Goal: Book appointment/travel/reservation

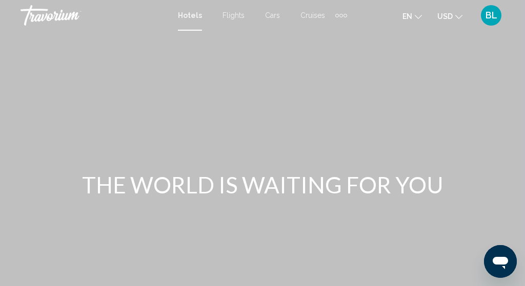
click at [192, 18] on span "Hotels" at bounding box center [190, 15] width 24 height 8
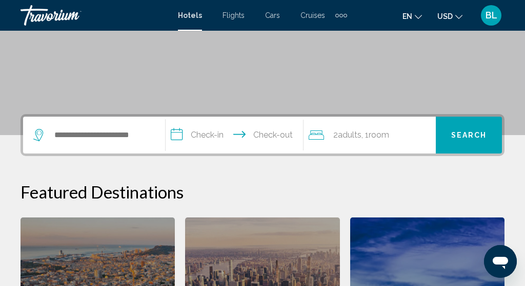
scroll to position [173, 0]
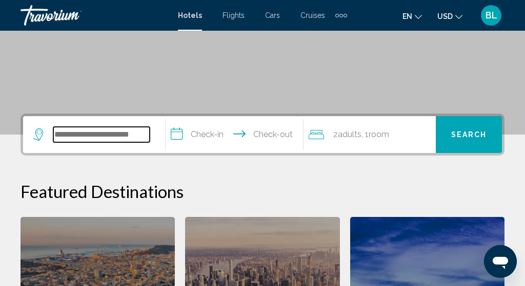
click at [127, 130] on input "Search widget" at bounding box center [101, 134] width 96 height 15
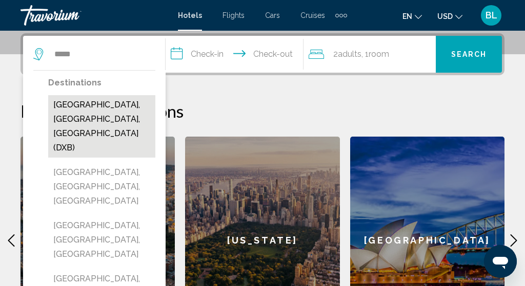
click at [118, 104] on button "[GEOGRAPHIC_DATA], [GEOGRAPHIC_DATA], [GEOGRAPHIC_DATA] (DXB)" at bounding box center [101, 126] width 107 height 62
type input "**********"
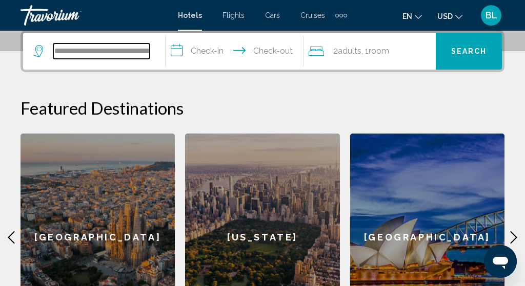
scroll to position [257, 0]
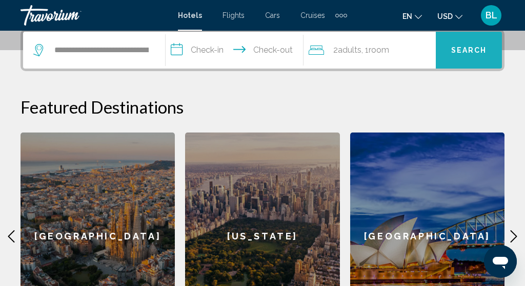
click at [467, 45] on button "Search" at bounding box center [468, 50] width 66 height 37
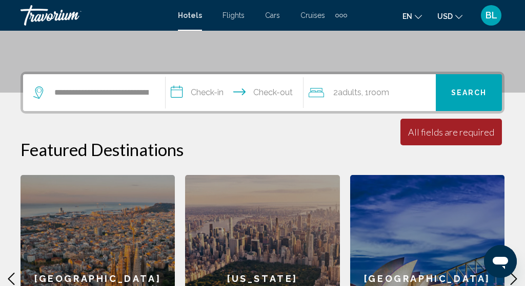
scroll to position [210, 0]
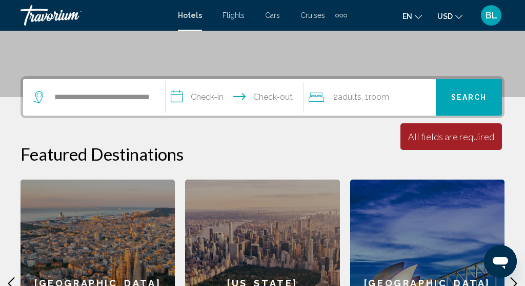
click at [216, 97] on input "**********" at bounding box center [235, 99] width 141 height 40
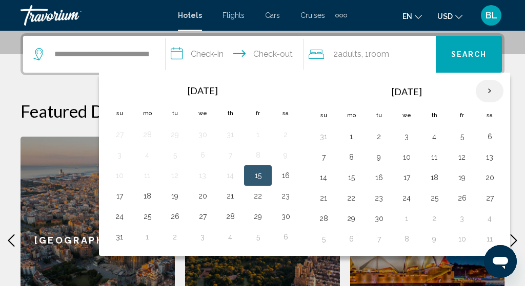
click at [494, 92] on th "Next month" at bounding box center [489, 91] width 28 height 23
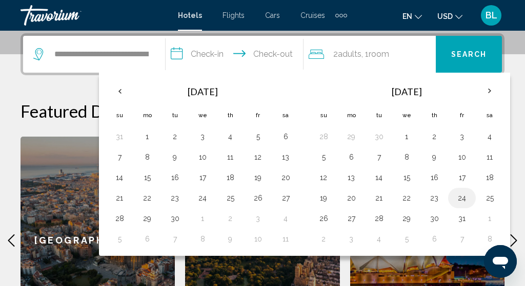
click at [470, 196] on button "24" at bounding box center [461, 198] width 16 height 14
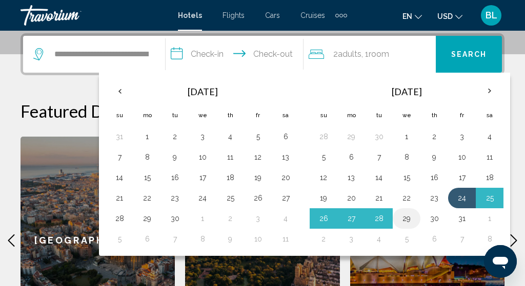
click at [412, 218] on button "29" at bounding box center [406, 219] width 16 height 14
type input "**********"
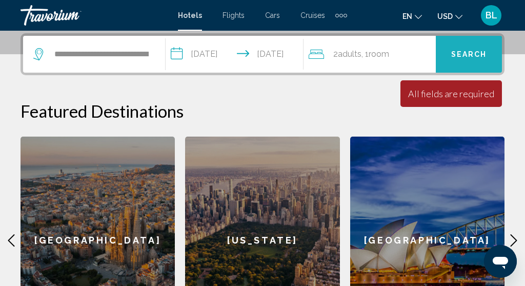
click at [456, 64] on button "Search" at bounding box center [468, 54] width 66 height 37
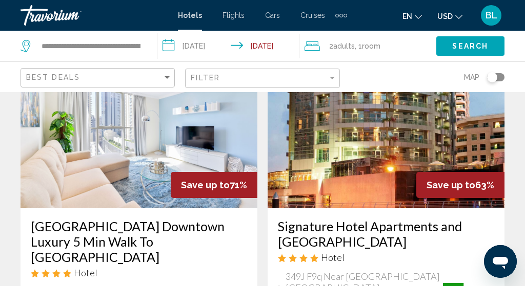
scroll to position [80, 0]
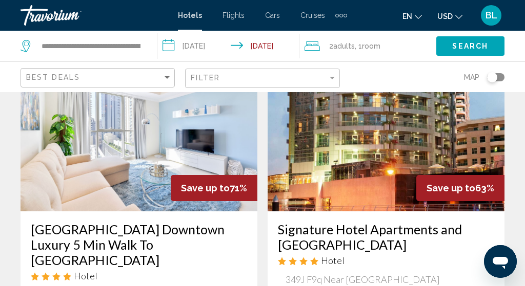
click at [203, 177] on div "Save up to 71%" at bounding box center [214, 188] width 87 height 26
click at [200, 158] on img "Main content" at bounding box center [138, 130] width 237 height 164
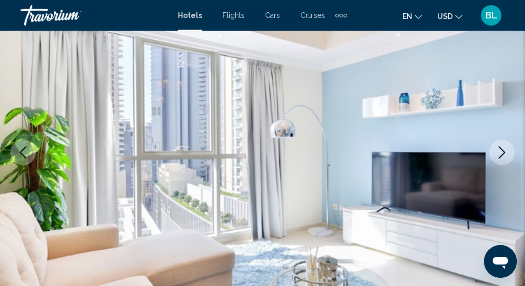
scroll to position [123, 0]
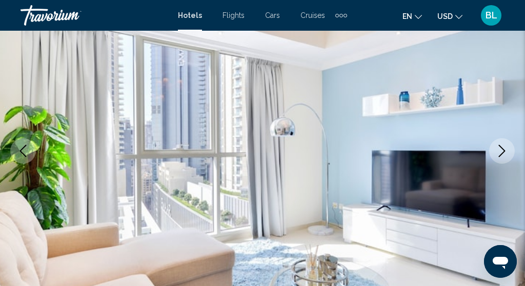
click at [498, 154] on icon "Next image" at bounding box center [501, 151] width 12 height 12
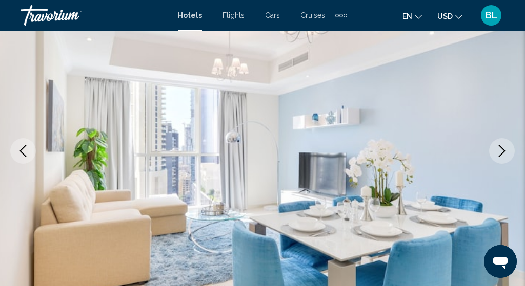
click at [503, 154] on icon "Next image" at bounding box center [501, 151] width 12 height 12
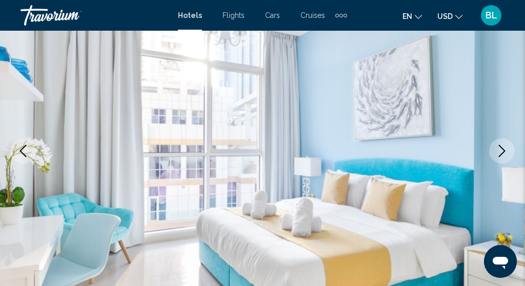
click at [502, 153] on icon "Next image" at bounding box center [501, 151] width 7 height 12
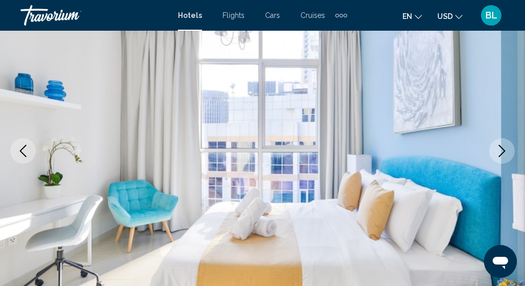
click at [502, 153] on icon "Next image" at bounding box center [501, 151] width 7 height 12
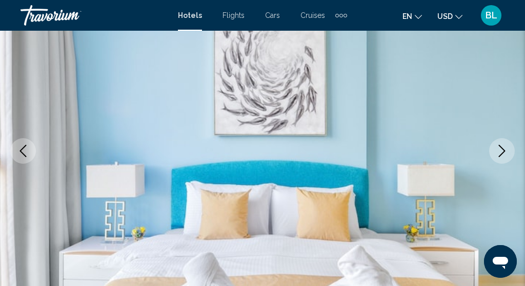
click at [502, 153] on icon "Next image" at bounding box center [501, 151] width 7 height 12
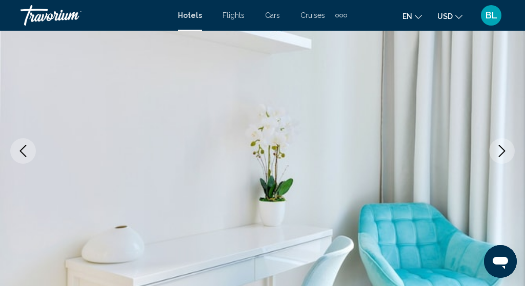
click at [502, 153] on icon "Next image" at bounding box center [501, 151] width 7 height 12
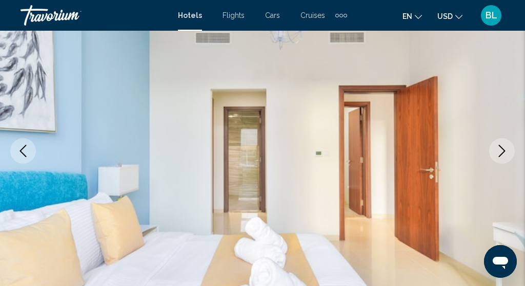
click at [502, 153] on icon "Next image" at bounding box center [501, 151] width 7 height 12
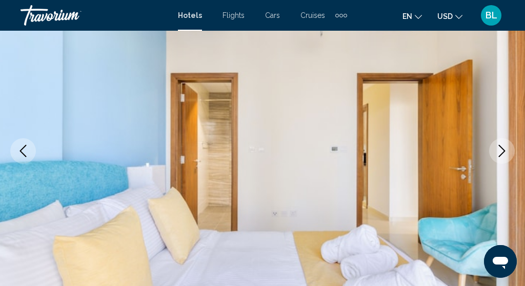
click at [502, 153] on icon "Next image" at bounding box center [501, 151] width 7 height 12
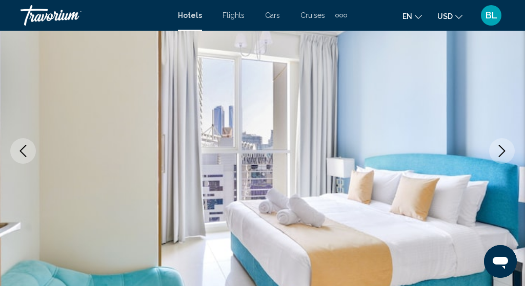
click at [502, 153] on icon "Next image" at bounding box center [501, 151] width 7 height 12
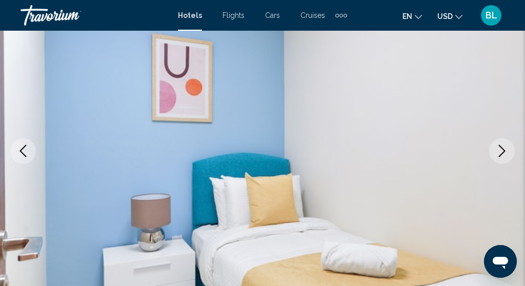
click at [502, 153] on icon "Next image" at bounding box center [501, 151] width 7 height 12
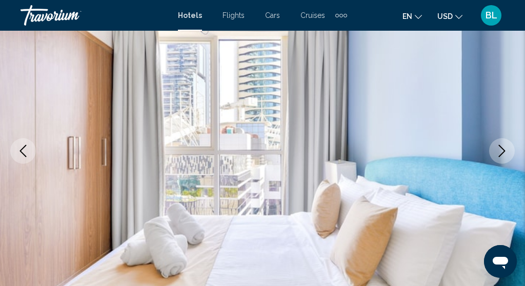
click at [502, 153] on icon "Next image" at bounding box center [501, 151] width 7 height 12
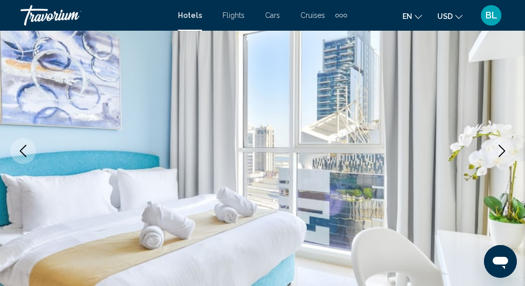
click at [502, 153] on icon "Next image" at bounding box center [501, 151] width 7 height 12
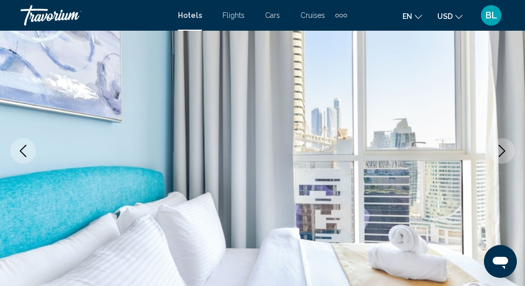
click at [502, 153] on icon "Next image" at bounding box center [501, 151] width 7 height 12
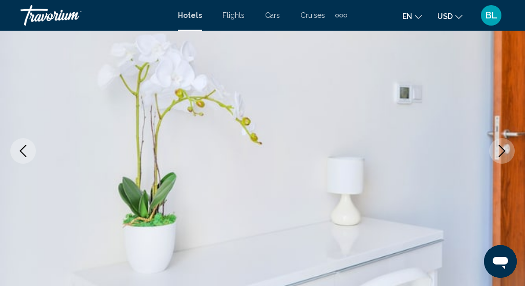
click at [502, 153] on icon "Next image" at bounding box center [501, 151] width 7 height 12
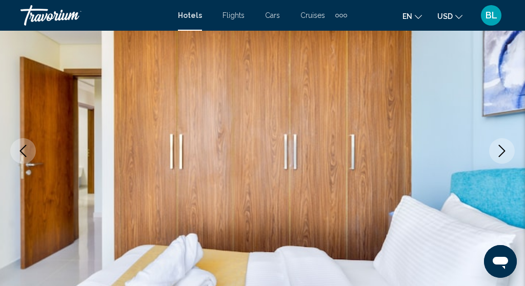
click at [502, 153] on icon "Next image" at bounding box center [501, 151] width 7 height 12
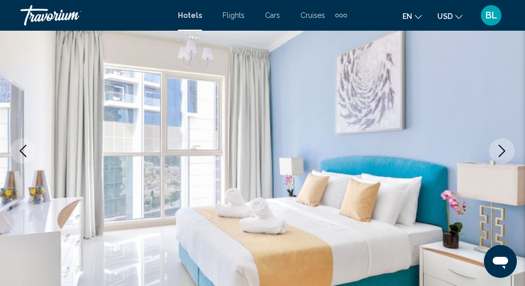
click at [502, 153] on icon "Next image" at bounding box center [501, 151] width 7 height 12
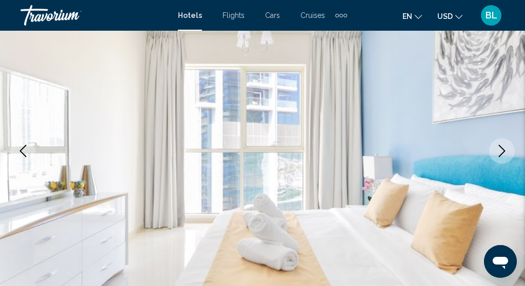
click at [502, 153] on icon "Next image" at bounding box center [501, 151] width 7 height 12
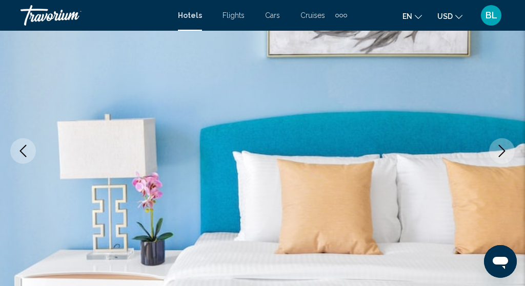
click at [502, 153] on icon "Next image" at bounding box center [501, 151] width 7 height 12
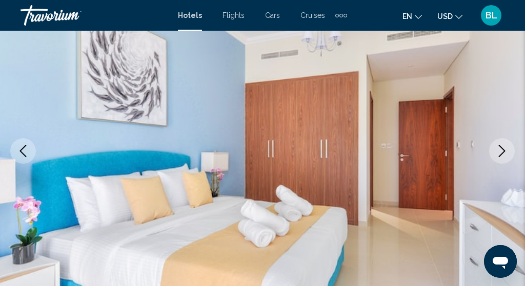
click at [502, 153] on icon "Next image" at bounding box center [501, 151] width 7 height 12
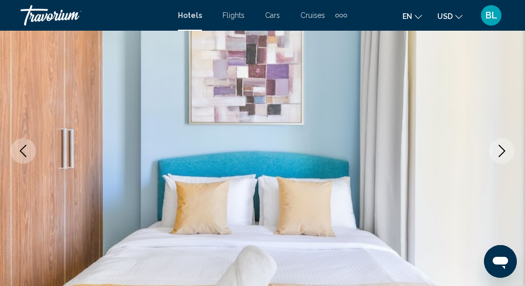
click at [502, 153] on icon "Next image" at bounding box center [501, 151] width 7 height 12
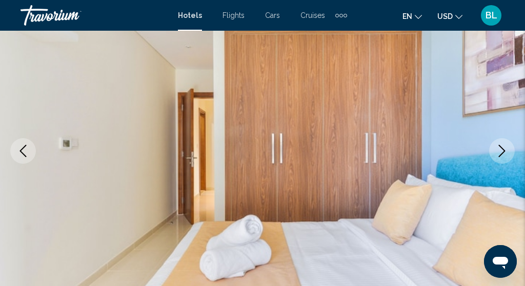
click at [502, 152] on icon "Next image" at bounding box center [501, 151] width 12 height 12
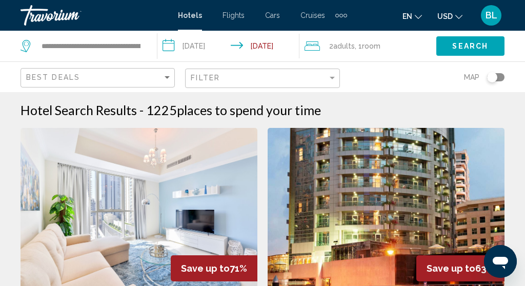
click at [378, 173] on img "Main content" at bounding box center [385, 210] width 237 height 164
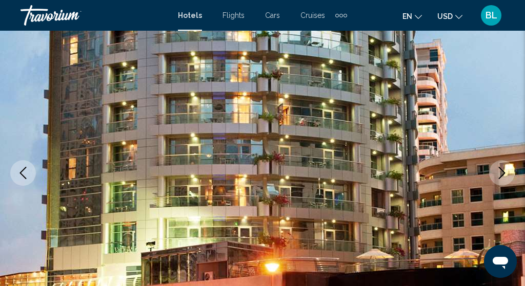
scroll to position [116, 0]
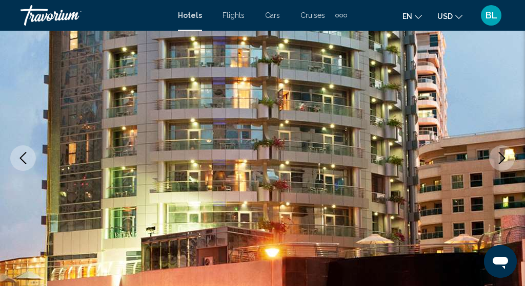
click at [497, 164] on button "Next image" at bounding box center [502, 158] width 26 height 26
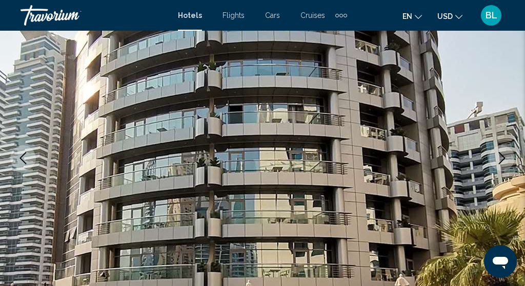
click at [496, 164] on button "Next image" at bounding box center [502, 158] width 26 height 26
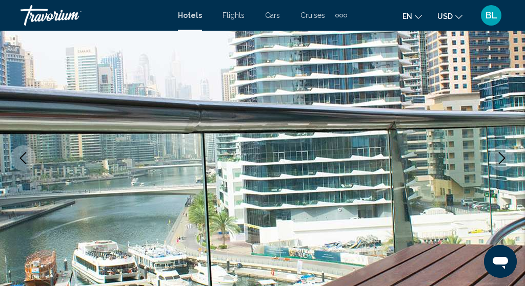
click at [498, 159] on icon "Next image" at bounding box center [501, 158] width 12 height 12
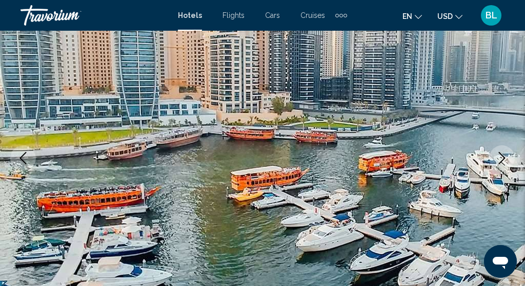
click at [498, 161] on icon "Next image" at bounding box center [501, 158] width 12 height 12
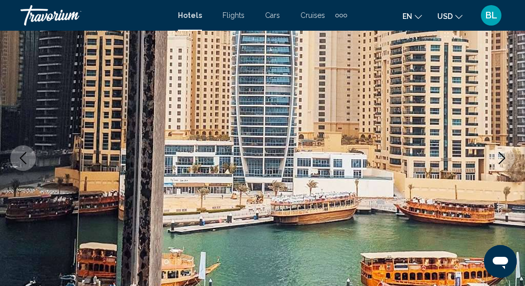
click at [498, 157] on icon "Next image" at bounding box center [501, 158] width 12 height 12
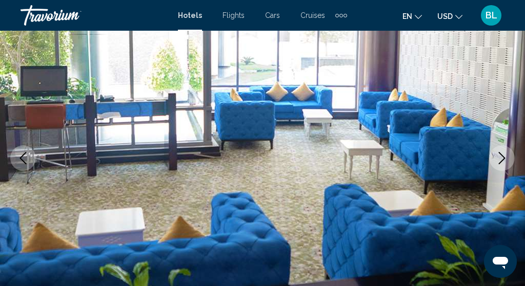
click at [498, 157] on icon "Next image" at bounding box center [501, 158] width 12 height 12
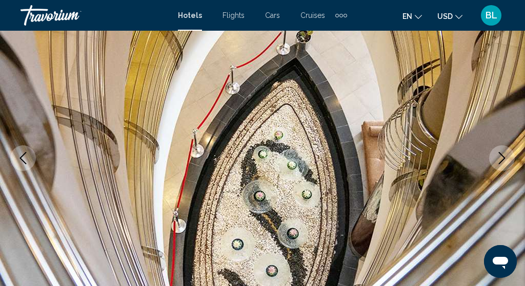
click at [498, 157] on icon "Next image" at bounding box center [501, 158] width 12 height 12
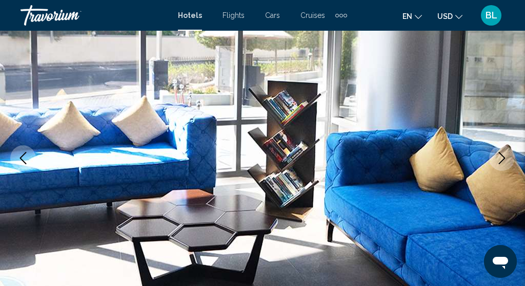
click at [498, 156] on icon "Next image" at bounding box center [501, 158] width 12 height 12
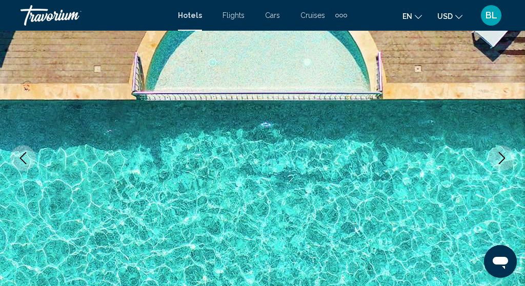
click at [498, 156] on icon "Next image" at bounding box center [501, 158] width 12 height 12
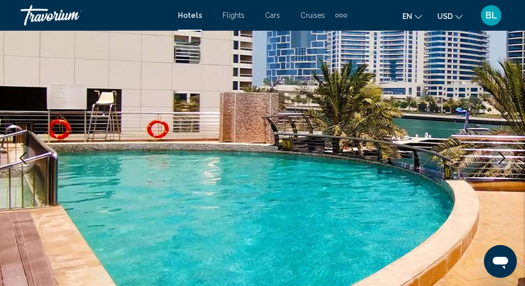
click at [500, 156] on icon "Next image" at bounding box center [501, 158] width 12 height 12
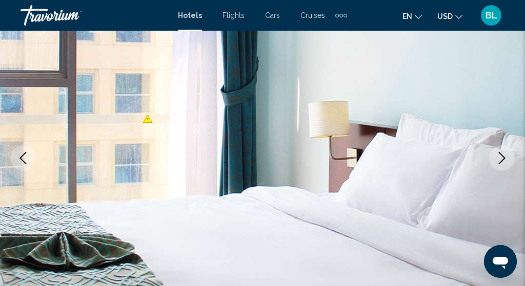
click at [500, 156] on icon "Next image" at bounding box center [501, 158] width 12 height 12
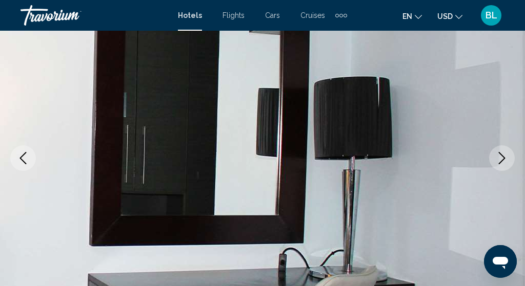
click at [500, 156] on icon "Next image" at bounding box center [501, 158] width 12 height 12
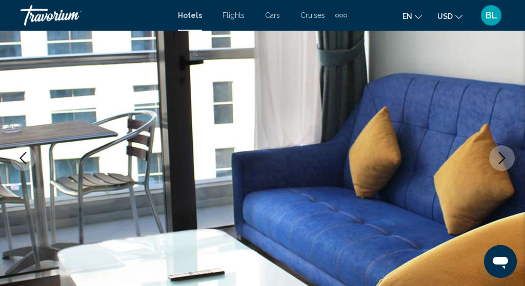
click at [500, 156] on icon "Next image" at bounding box center [501, 158] width 12 height 12
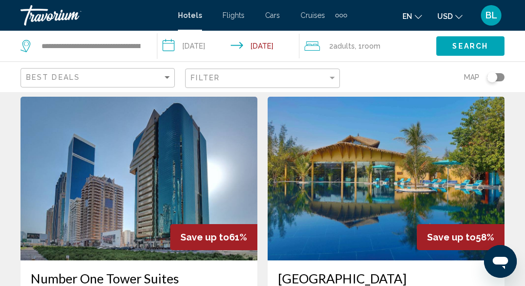
scroll to position [423, 0]
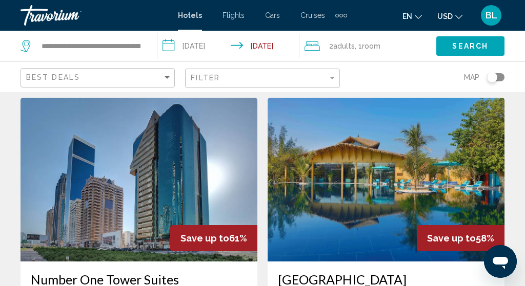
click at [175, 185] on img "Main content" at bounding box center [138, 180] width 237 height 164
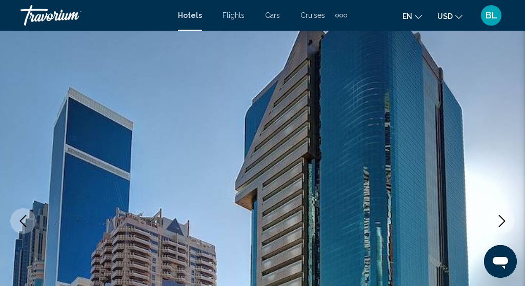
scroll to position [53, 0]
click at [499, 224] on icon "Next image" at bounding box center [501, 221] width 12 height 12
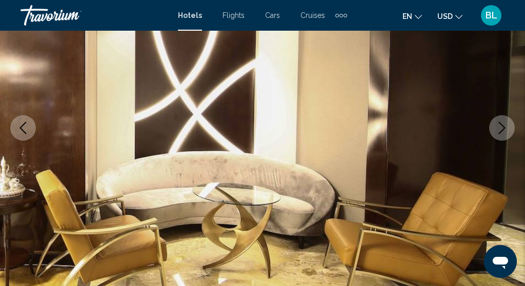
scroll to position [149, 0]
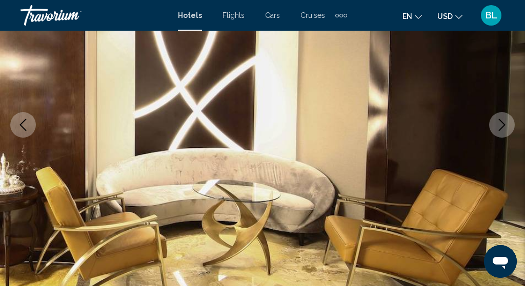
click at [502, 128] on icon "Next image" at bounding box center [501, 125] width 7 height 12
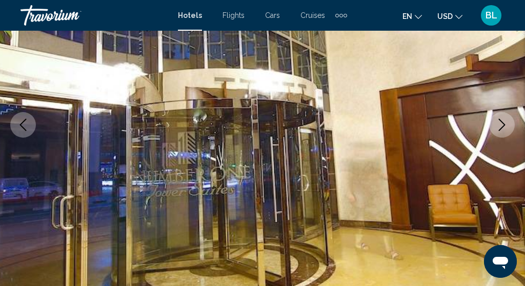
click at [500, 128] on icon "Next image" at bounding box center [501, 125] width 7 height 12
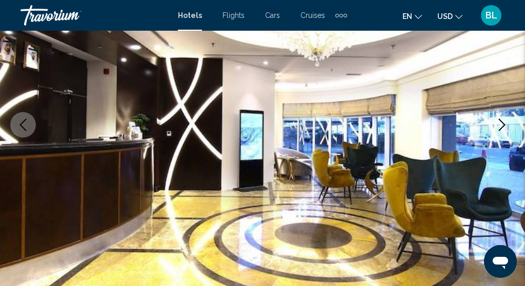
click at [500, 128] on icon "Next image" at bounding box center [501, 125] width 7 height 12
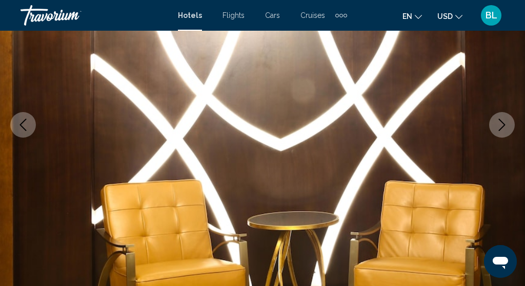
click at [500, 128] on icon "Next image" at bounding box center [501, 125] width 7 height 12
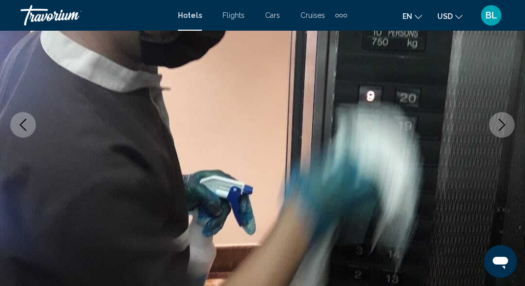
click at [500, 128] on icon "Next image" at bounding box center [501, 125] width 7 height 12
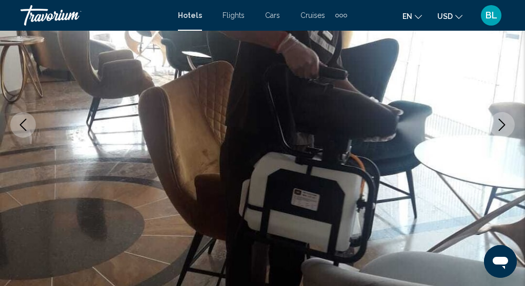
click at [500, 128] on icon "Next image" at bounding box center [501, 125] width 7 height 12
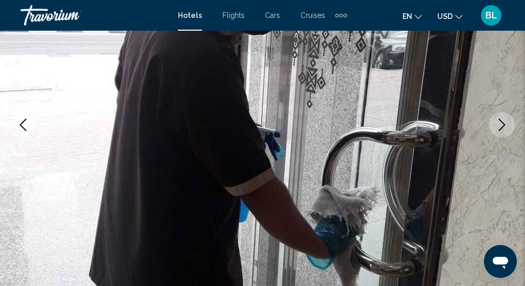
click at [500, 128] on icon "Next image" at bounding box center [501, 125] width 7 height 12
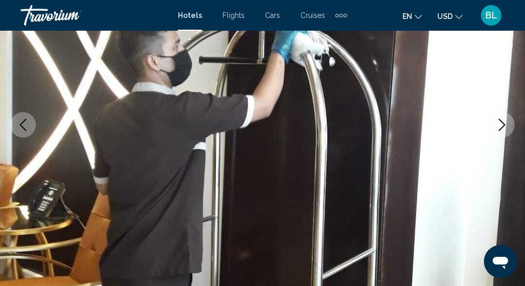
click at [500, 128] on icon "Next image" at bounding box center [501, 125] width 7 height 12
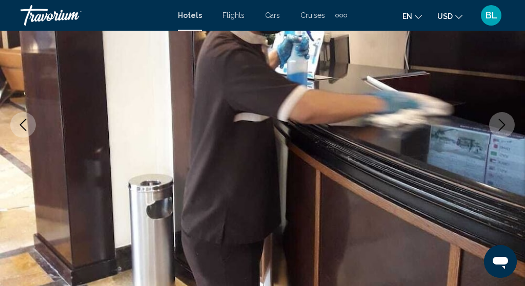
click at [500, 128] on icon "Next image" at bounding box center [501, 125] width 7 height 12
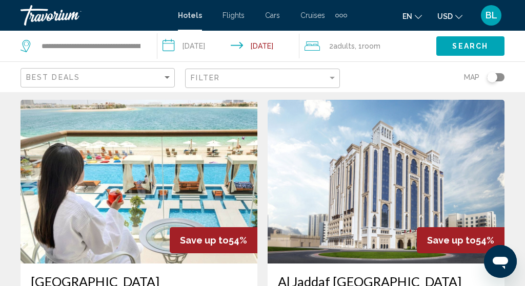
scroll to position [1177, 0]
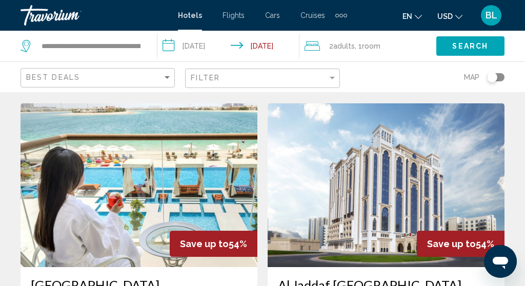
click at [147, 153] on img "Main content" at bounding box center [138, 185] width 237 height 164
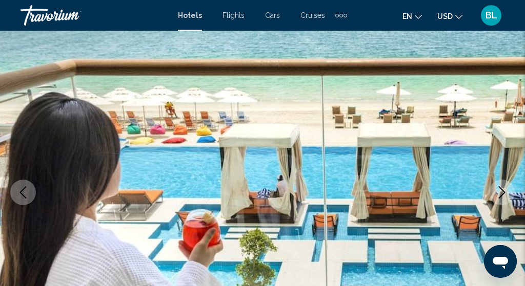
scroll to position [89, 0]
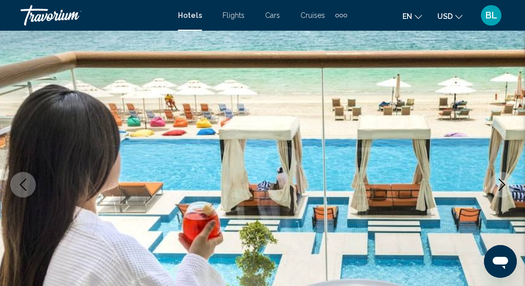
click at [501, 186] on icon "Next image" at bounding box center [501, 185] width 12 height 12
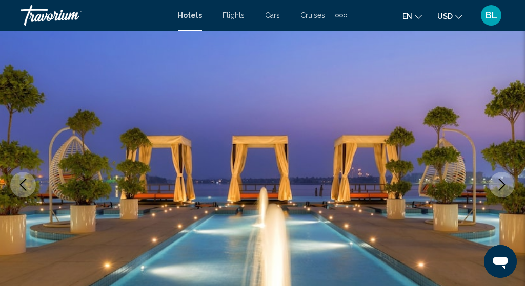
click at [500, 186] on icon "Next image" at bounding box center [501, 185] width 12 height 12
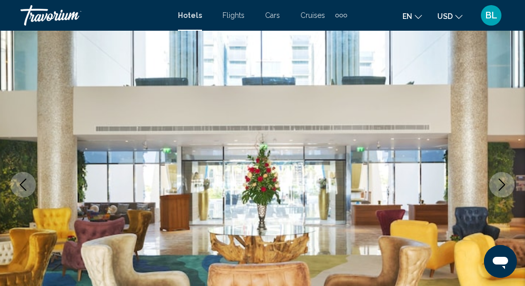
click at [500, 186] on icon "Next image" at bounding box center [501, 185] width 12 height 12
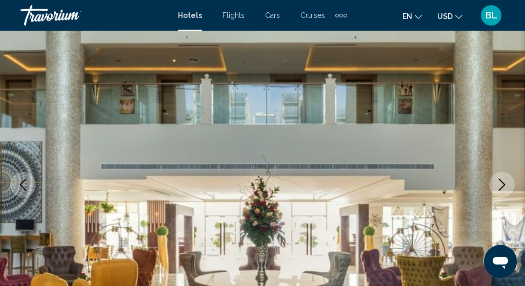
click at [500, 186] on icon "Next image" at bounding box center [501, 185] width 12 height 12
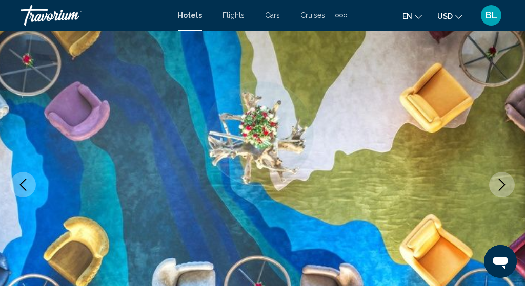
click at [500, 186] on icon "Next image" at bounding box center [501, 185] width 12 height 12
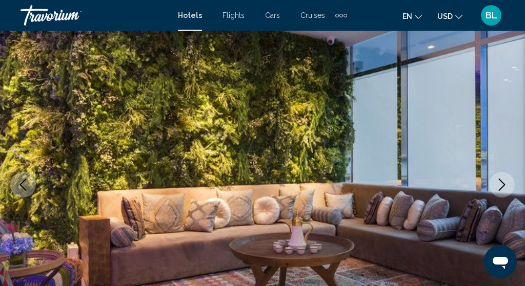
click at [500, 186] on icon "Next image" at bounding box center [501, 185] width 12 height 12
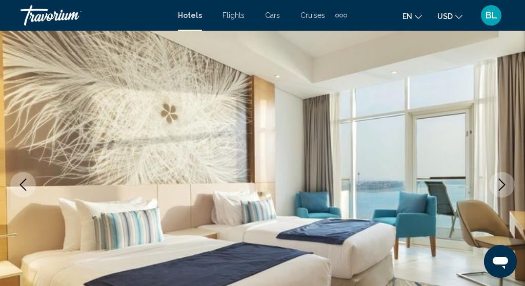
click at [500, 186] on icon "Next image" at bounding box center [501, 185] width 12 height 12
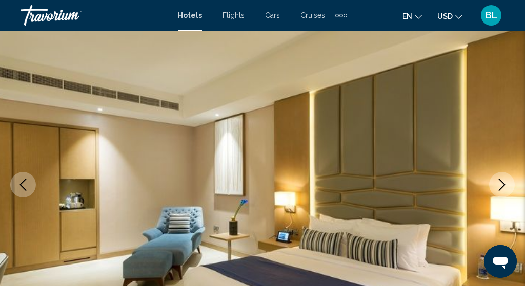
click at [500, 186] on icon "Next image" at bounding box center [501, 185] width 12 height 12
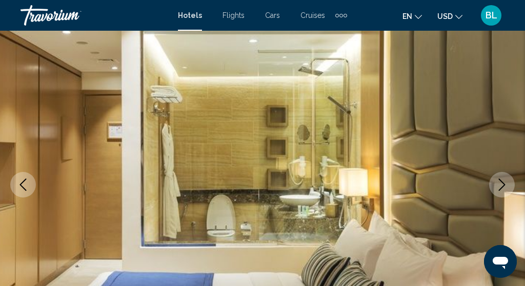
click at [500, 186] on icon "Next image" at bounding box center [501, 185] width 12 height 12
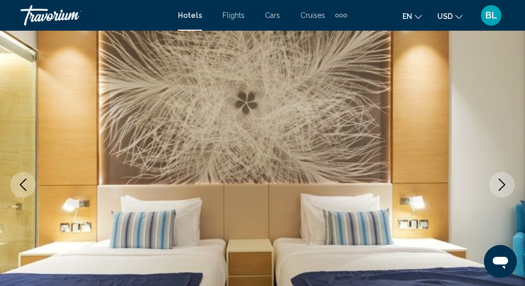
click at [500, 186] on icon "Next image" at bounding box center [501, 185] width 12 height 12
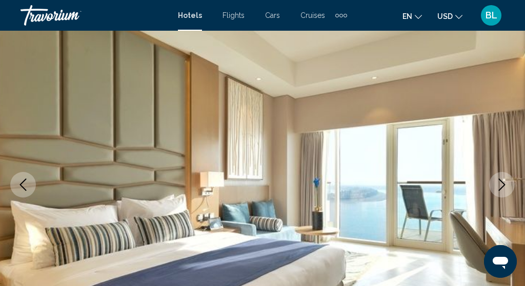
click at [500, 186] on icon "Next image" at bounding box center [501, 185] width 12 height 12
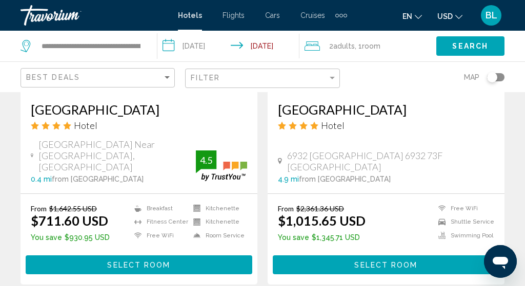
scroll to position [967, 0]
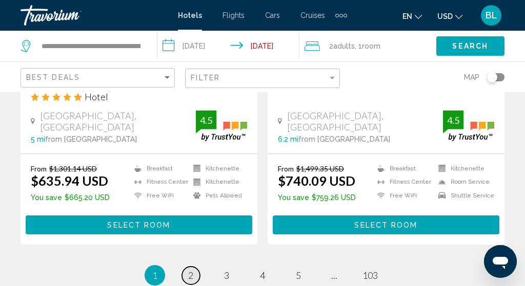
click at [193, 270] on span "2" at bounding box center [190, 275] width 5 height 11
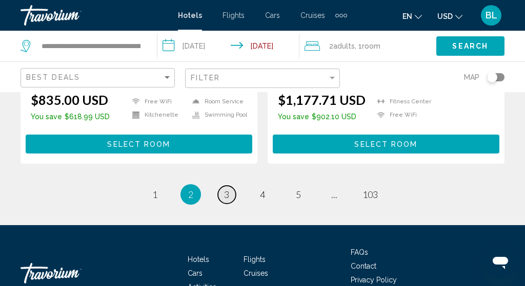
click at [228, 189] on span "3" at bounding box center [226, 194] width 5 height 11
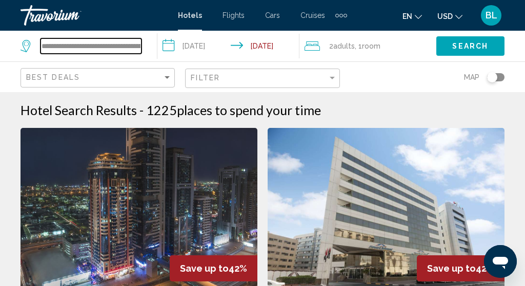
click at [94, 46] on input "**********" at bounding box center [90, 45] width 101 height 15
click at [139, 47] on input "**********" at bounding box center [90, 45] width 101 height 15
drag, startPoint x: 43, startPoint y: 46, endPoint x: 164, endPoint y: 59, distance: 121.6
click at [164, 59] on div "**********" at bounding box center [262, 46] width 525 height 31
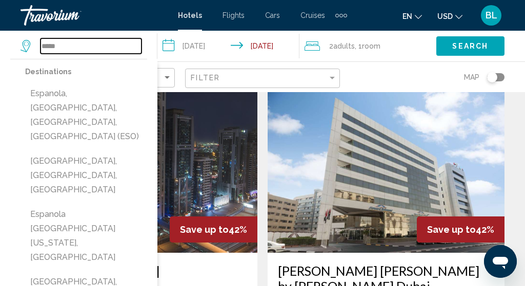
scroll to position [38, 0]
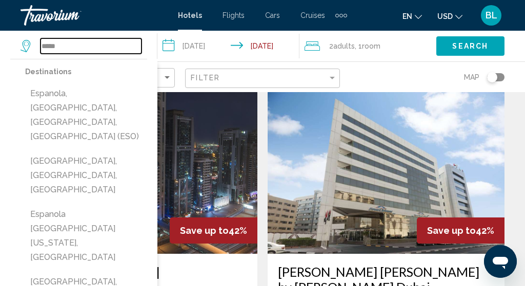
drag, startPoint x: 81, startPoint y: 47, endPoint x: 66, endPoint y: 47, distance: 15.9
click at [66, 47] on input "*****" at bounding box center [90, 45] width 101 height 15
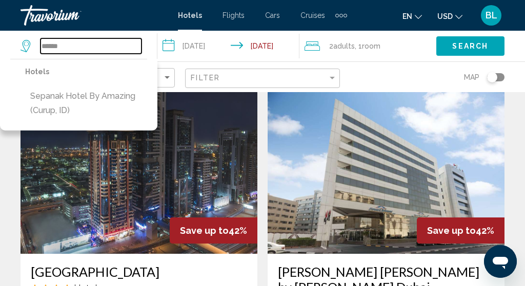
drag, startPoint x: 74, startPoint y: 45, endPoint x: 36, endPoint y: 41, distance: 38.1
click at [36, 41] on div "******" at bounding box center [80, 45] width 121 height 15
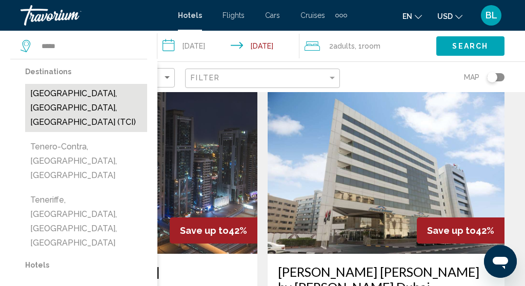
click at [66, 95] on button "[GEOGRAPHIC_DATA], [GEOGRAPHIC_DATA], [GEOGRAPHIC_DATA] (TCI)" at bounding box center [86, 108] width 122 height 48
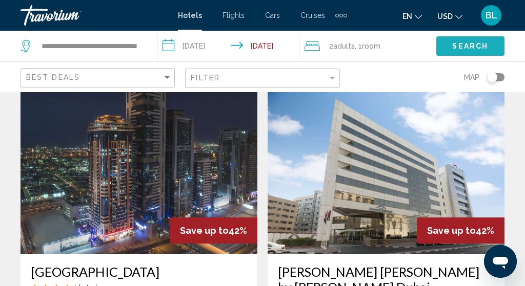
click at [449, 45] on button "Search" at bounding box center [470, 45] width 68 height 19
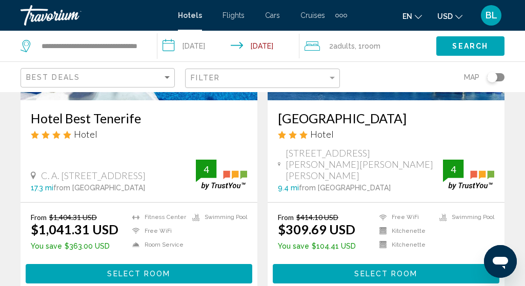
scroll to position [1683, 0]
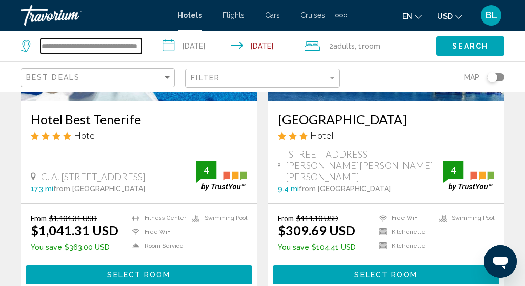
click at [110, 47] on input "**********" at bounding box center [90, 45] width 101 height 15
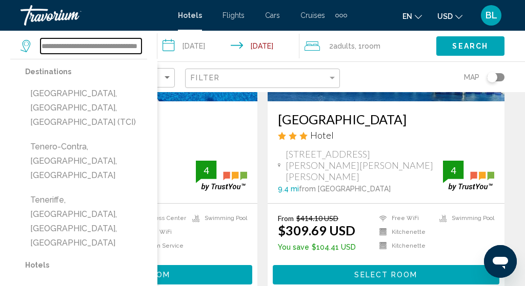
drag, startPoint x: 41, startPoint y: 46, endPoint x: 166, endPoint y: 59, distance: 125.7
click at [166, 59] on div "**********" at bounding box center [262, 46] width 525 height 31
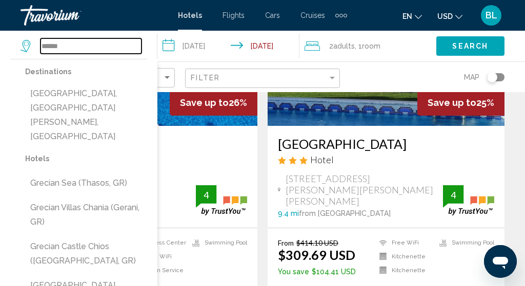
scroll to position [1657, 0]
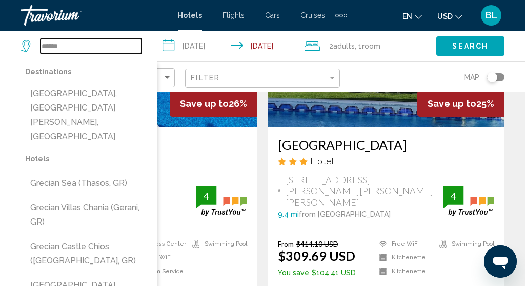
type input "******"
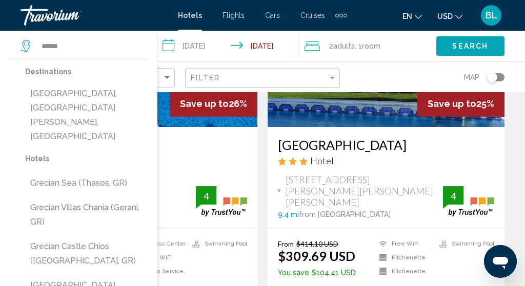
click at [209, 137] on h3 "Hotel Best Tenerife" at bounding box center [139, 144] width 216 height 15
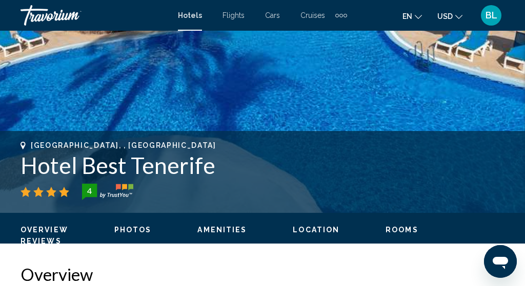
scroll to position [311, 0]
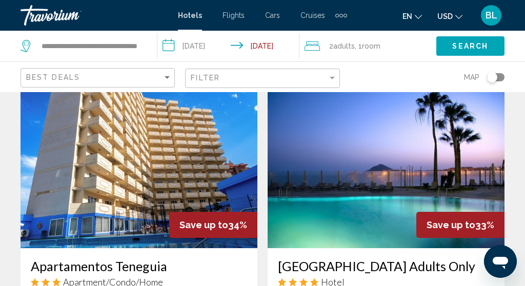
scroll to position [758, 0]
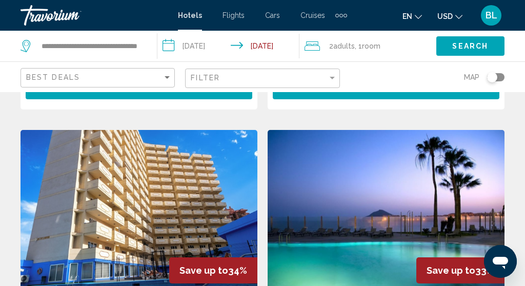
click at [338, 16] on div "Extra navigation items" at bounding box center [341, 15] width 12 height 15
click at [328, 30] on span "Activities" at bounding box center [324, 34] width 29 height 8
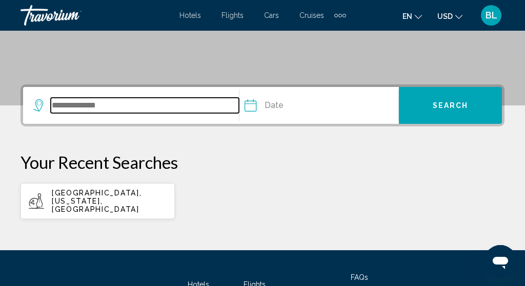
click at [89, 109] on input "Search widget" at bounding box center [145, 105] width 188 height 15
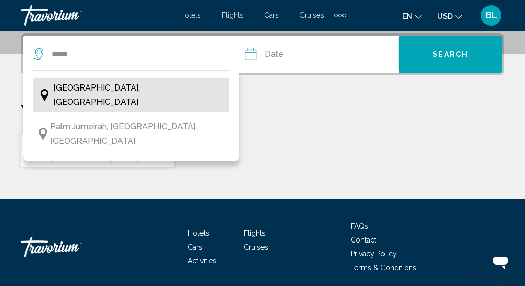
click at [78, 93] on span "[GEOGRAPHIC_DATA], [GEOGRAPHIC_DATA]" at bounding box center [138, 95] width 171 height 29
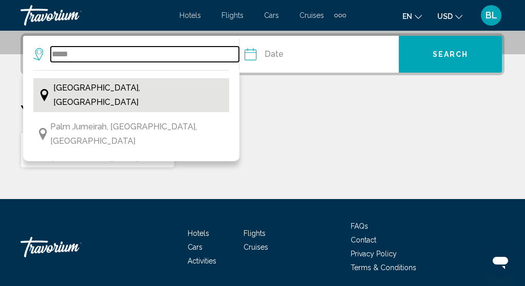
type input "**********"
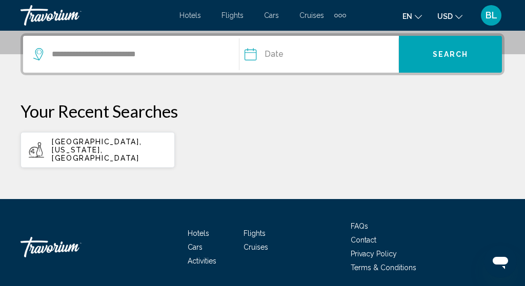
click at [280, 46] on input "Date" at bounding box center [282, 56] width 81 height 40
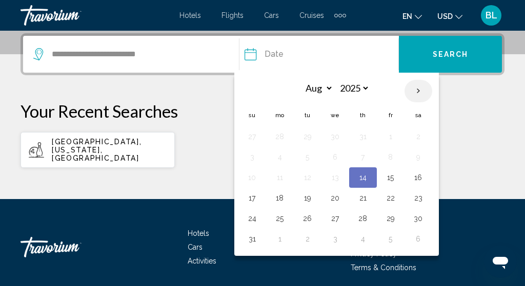
click at [414, 89] on th "Next month" at bounding box center [418, 91] width 28 height 23
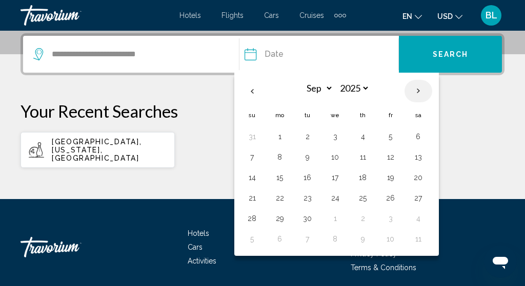
click at [414, 89] on th "Next month" at bounding box center [418, 91] width 28 height 23
select select "*"
click at [283, 220] on button "27" at bounding box center [280, 219] width 16 height 14
type input "**********"
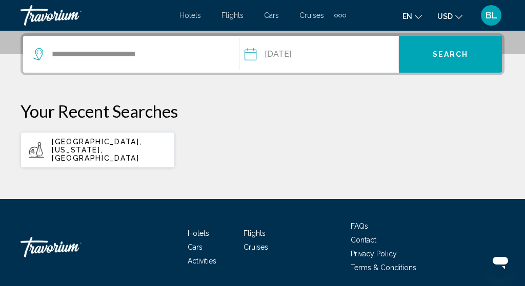
click at [476, 52] on button "Search" at bounding box center [450, 54] width 103 height 37
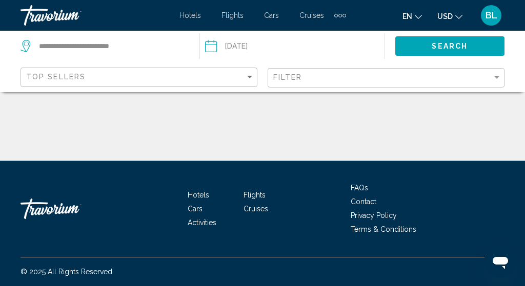
click at [263, 49] on input "Date: Oct 27, 2025" at bounding box center [249, 48] width 94 height 34
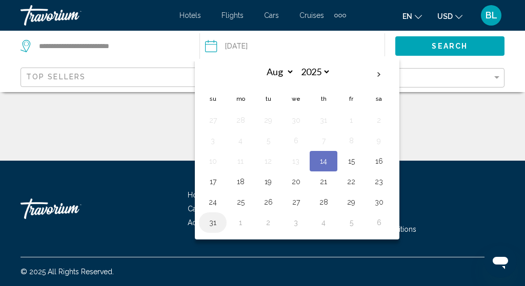
click at [212, 222] on button "31" at bounding box center [212, 223] width 16 height 14
type input "**********"
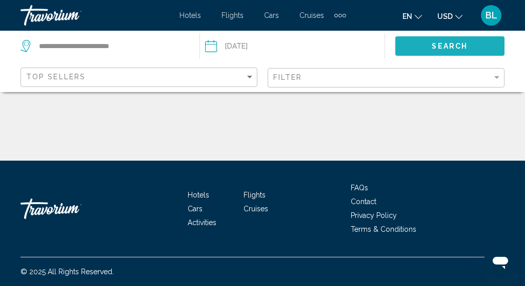
click at [427, 48] on button "Search" at bounding box center [450, 45] width 110 height 19
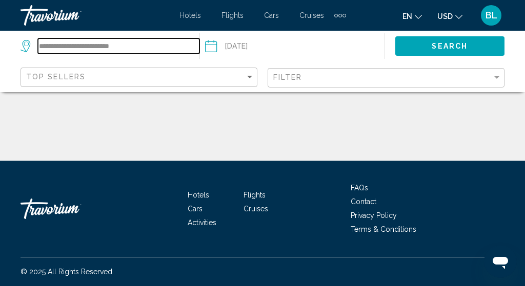
click at [143, 50] on input "**********" at bounding box center [118, 45] width 161 height 15
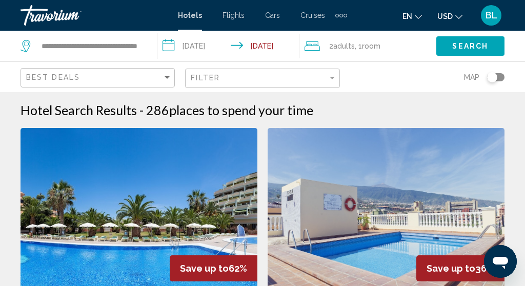
click at [313, 17] on span "Cruises" at bounding box center [312, 15] width 25 height 8
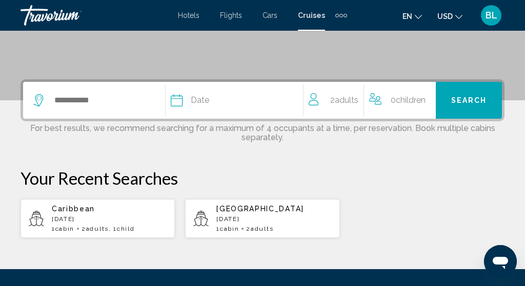
scroll to position [201, 0]
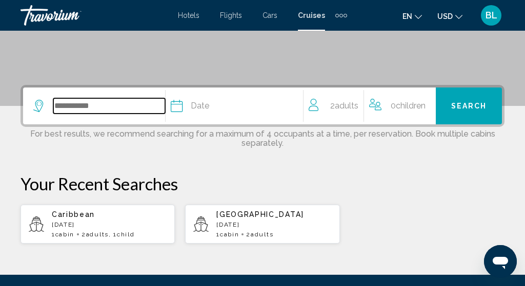
click at [132, 106] on input "Search widget" at bounding box center [109, 105] width 112 height 15
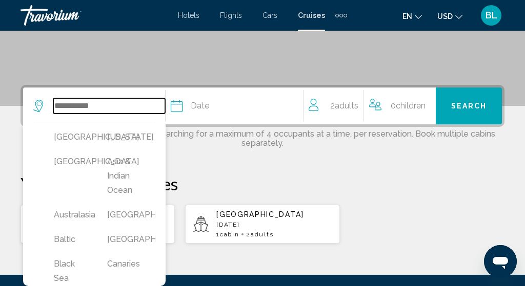
scroll to position [253, 0]
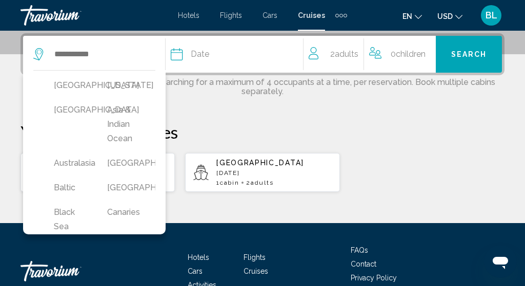
click at [230, 141] on p "Your Recent Searches" at bounding box center [262, 132] width 484 height 20
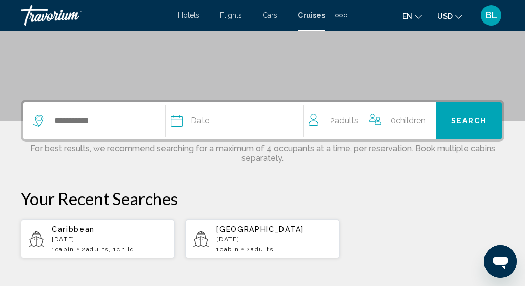
scroll to position [174, 0]
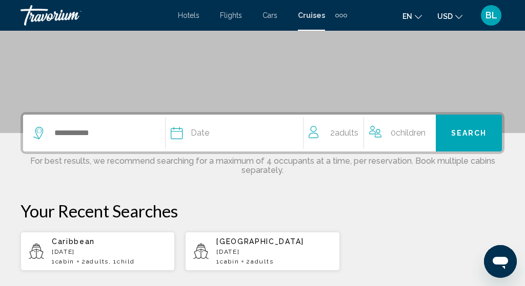
click at [342, 15] on div "Extra navigation items" at bounding box center [341, 16] width 4 height 4
click at [274, 16] on span "Cars" at bounding box center [269, 15] width 15 height 8
